Goal: Transaction & Acquisition: Purchase product/service

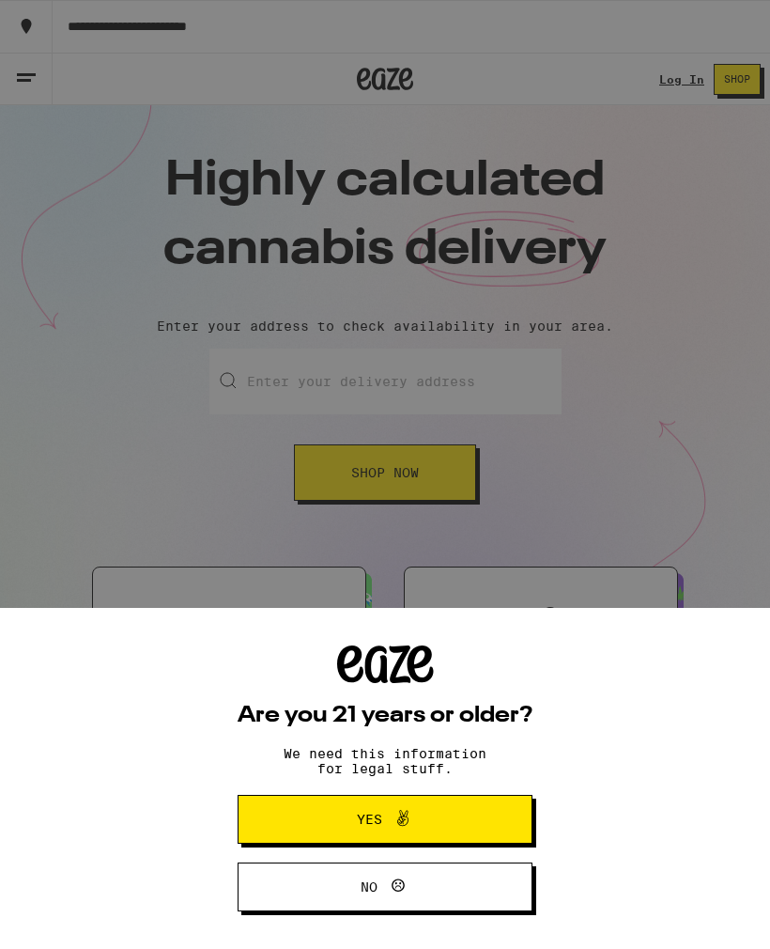
click at [434, 811] on span "Yes" at bounding box center [385, 819] width 143 height 24
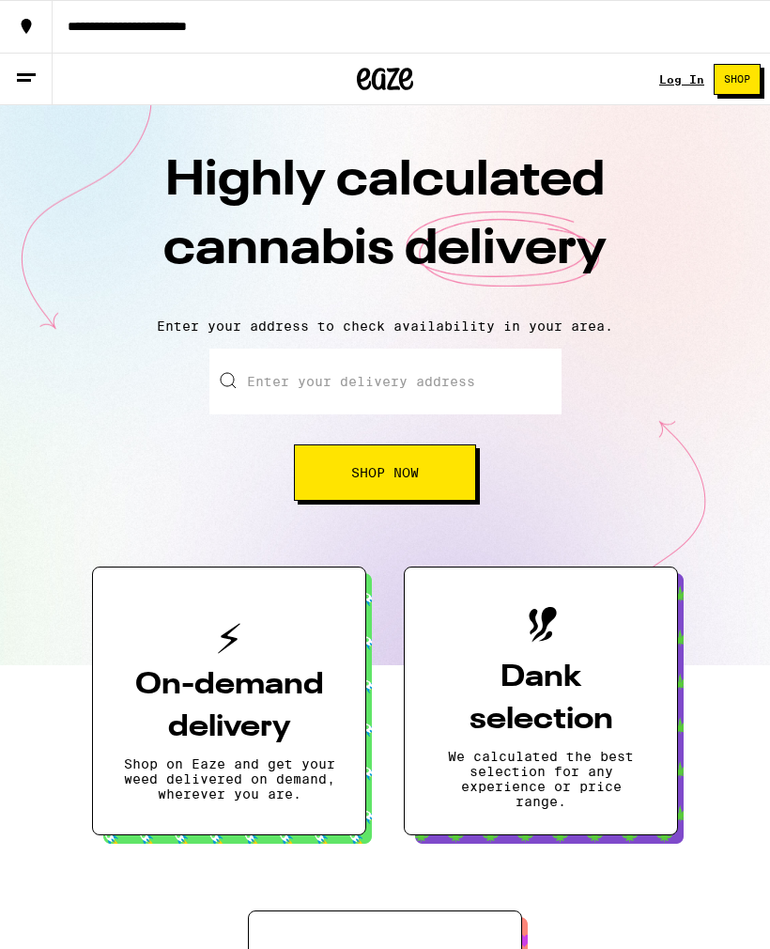
click at [371, 396] on input "Enter your delivery address" at bounding box center [385, 382] width 352 height 66
click at [488, 394] on input "3933 Robin Hill Rd" at bounding box center [385, 382] width 352 height 66
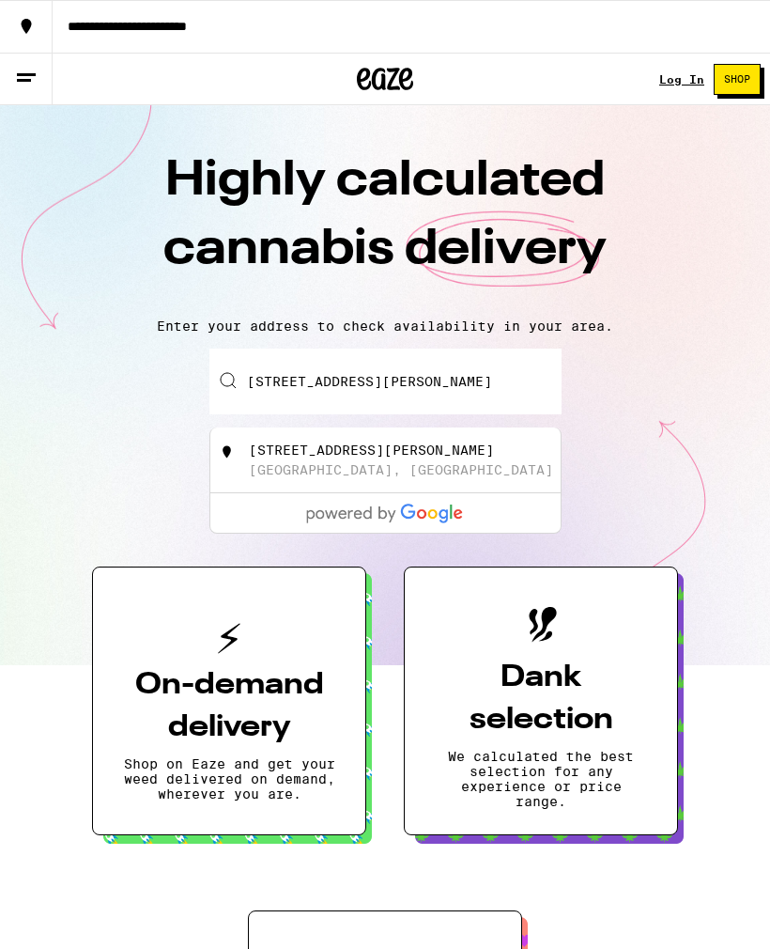
click at [380, 477] on div "La Cañada Flintridge, CA" at bounding box center [401, 469] width 304 height 15
type input "3933 Robin Hill Rd, La Cañada Flintridge, CA"
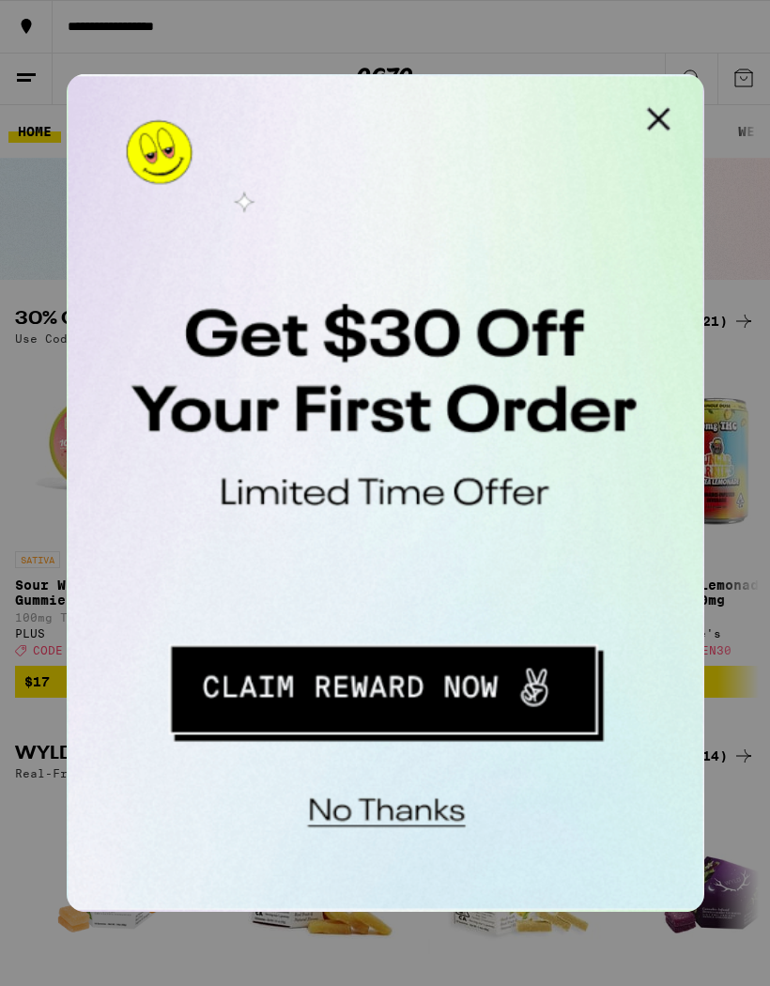
click at [217, 330] on button "Redirect to URL" at bounding box center [195, 325] width 233 height 48
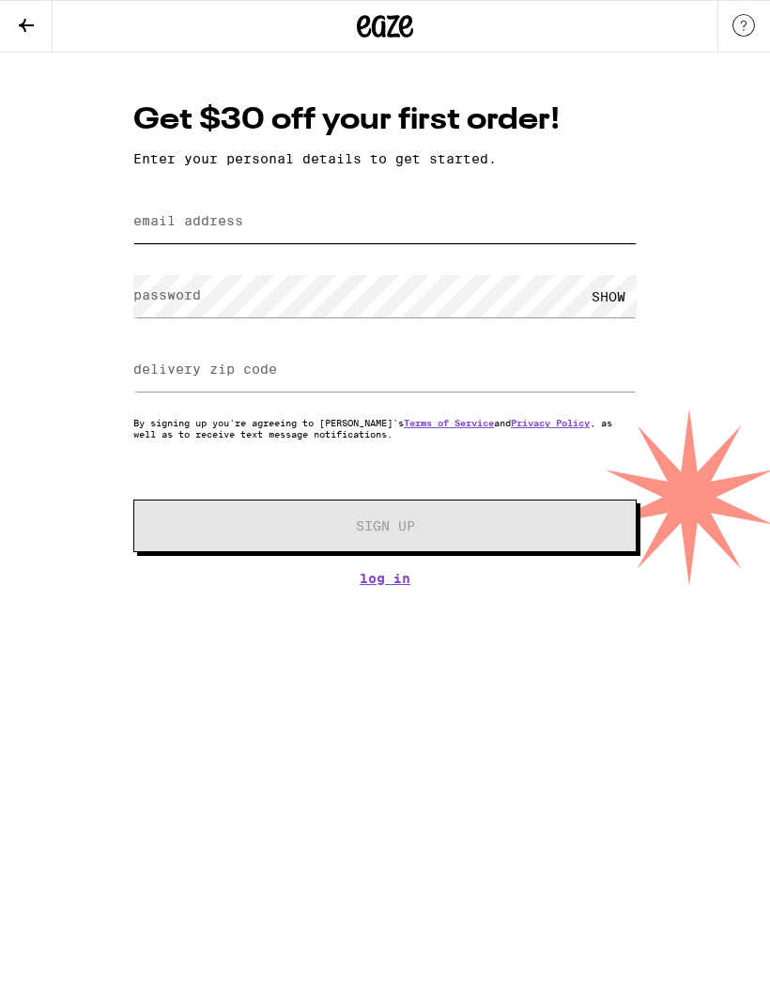
click at [374, 217] on input "email address" at bounding box center [385, 222] width 504 height 42
type input "[PERSON_NAME][EMAIL_ADDRESS][DOMAIN_NAME]"
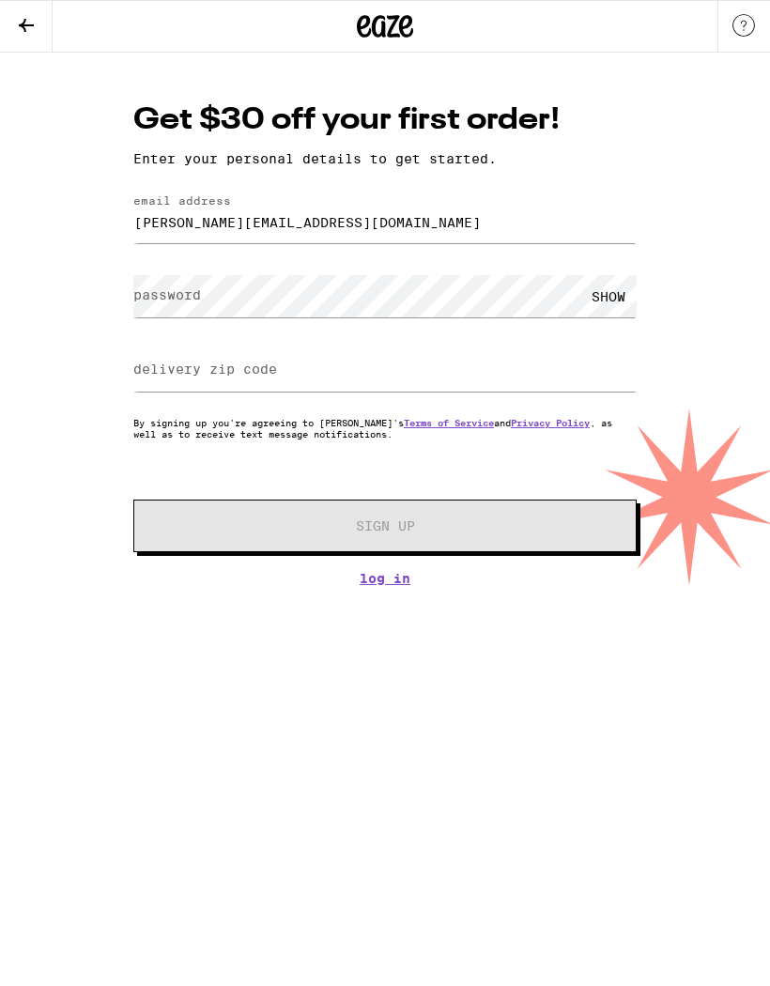
click at [612, 293] on div "SHOW" at bounding box center [609, 296] width 56 height 42
click at [277, 368] on label "delivery zip code" at bounding box center [205, 369] width 144 height 15
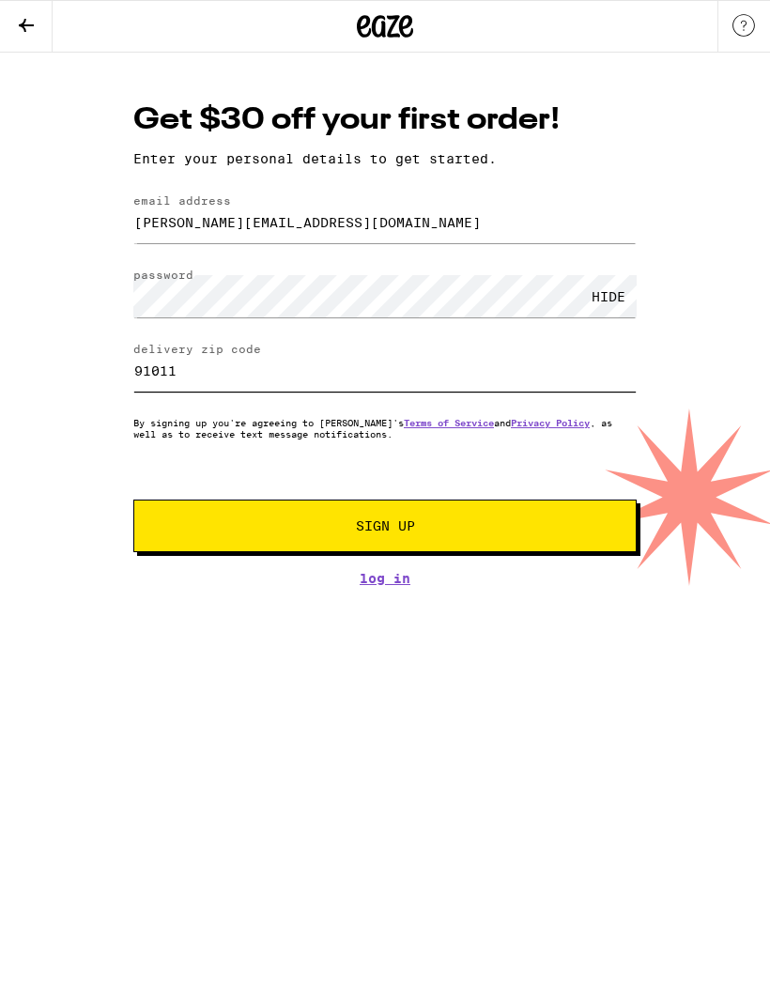
type input "91011"
click at [442, 533] on span "Sign Up" at bounding box center [385, 525] width 374 height 13
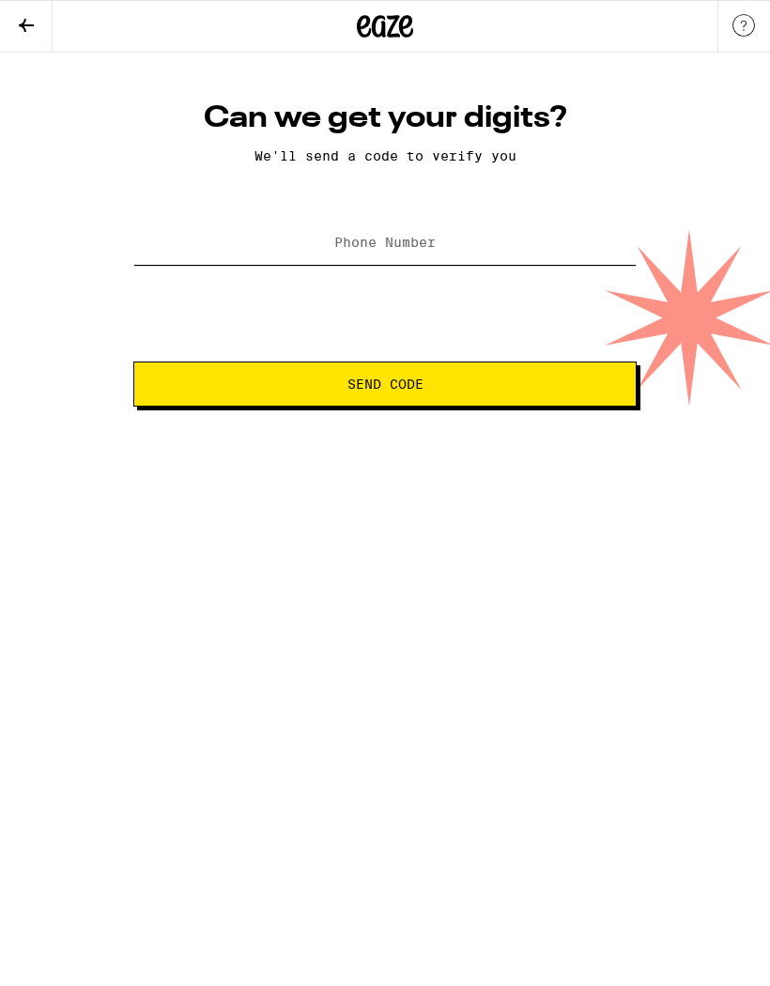
click at [503, 254] on input "Phone Number" at bounding box center [385, 244] width 504 height 42
type input "[PHONE_NUMBER]"
click at [473, 390] on span "Send Code" at bounding box center [385, 384] width 472 height 13
